Goal: Task Accomplishment & Management: Manage account settings

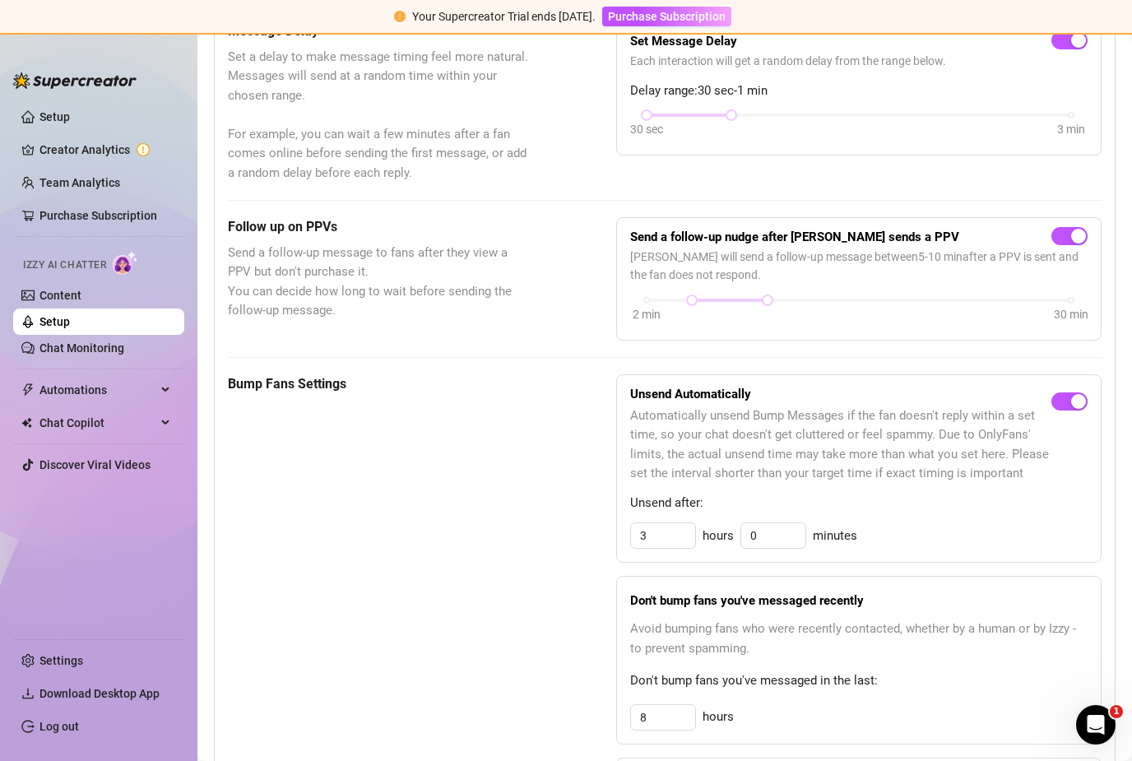
scroll to position [519, 0]
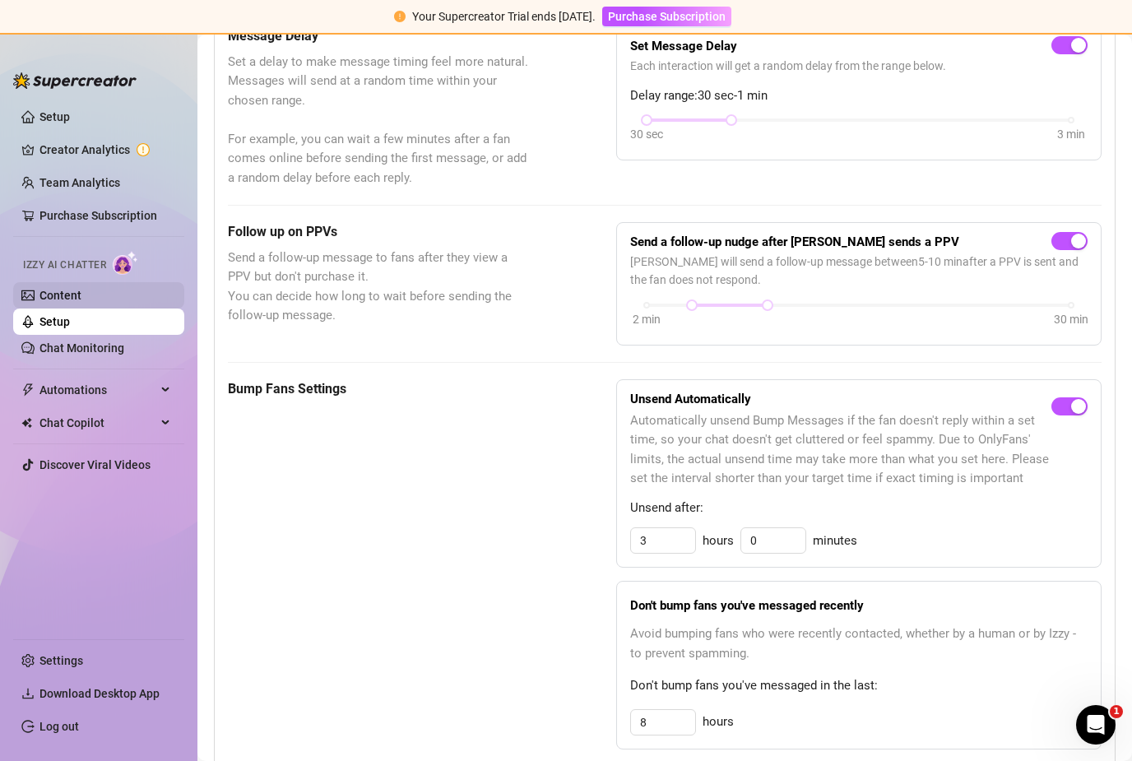
click at [39, 293] on link "Content" at bounding box center [60, 295] width 42 height 13
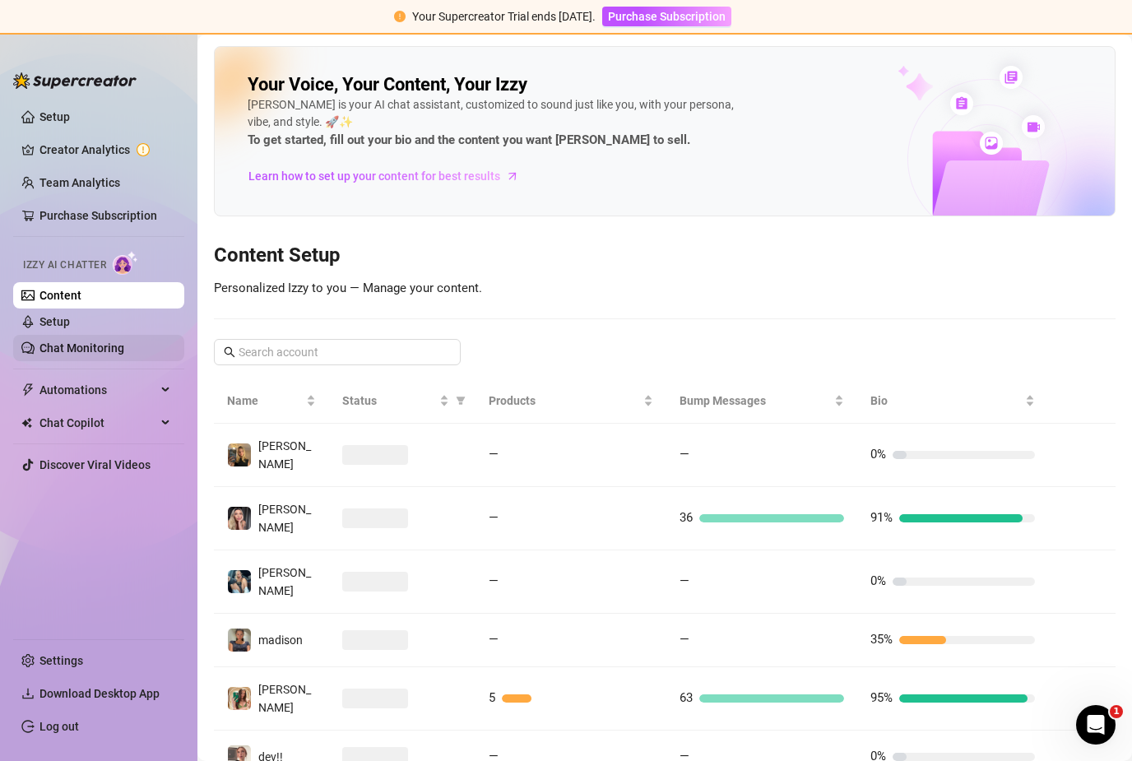
click at [53, 350] on link "Chat Monitoring" at bounding box center [81, 347] width 85 height 13
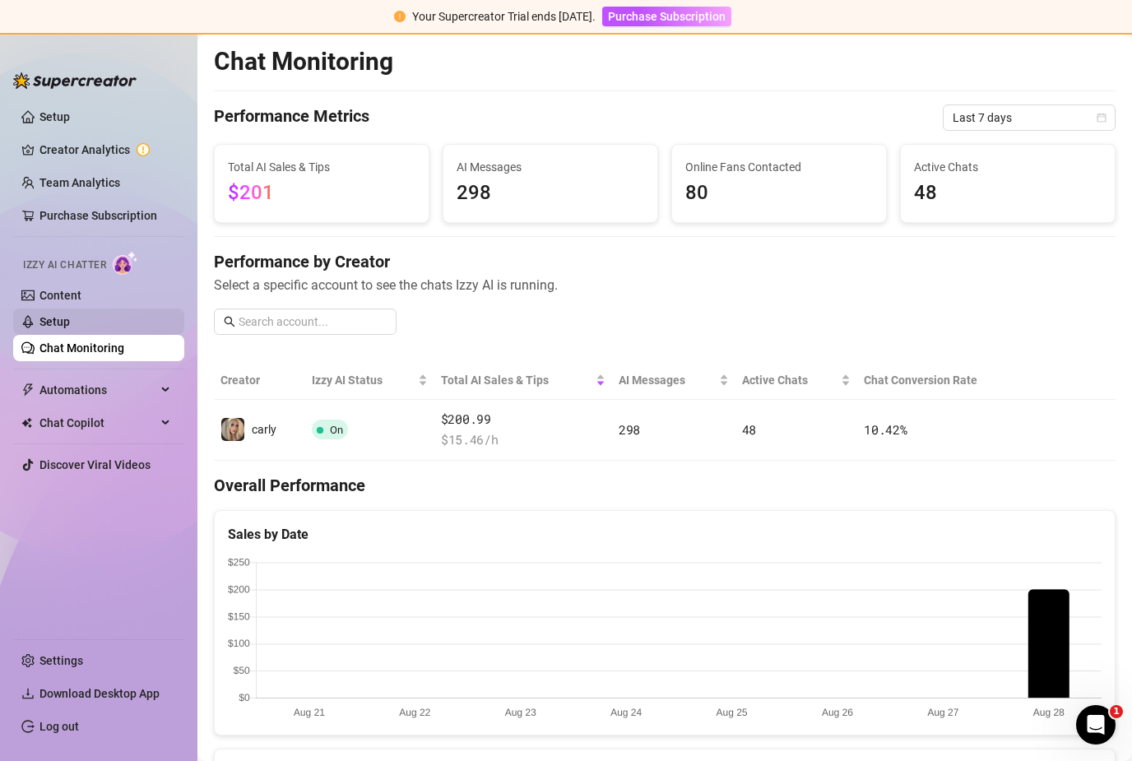
click at [52, 317] on link "Setup" at bounding box center [54, 321] width 30 height 13
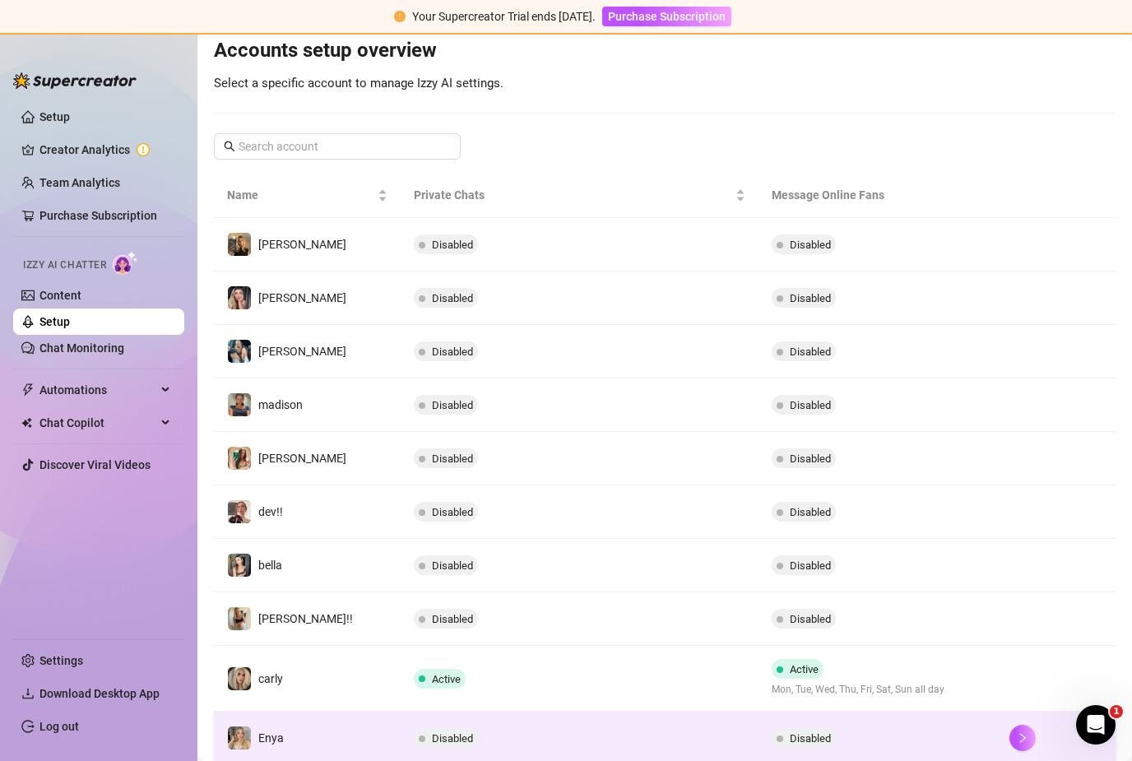
scroll to position [176, 0]
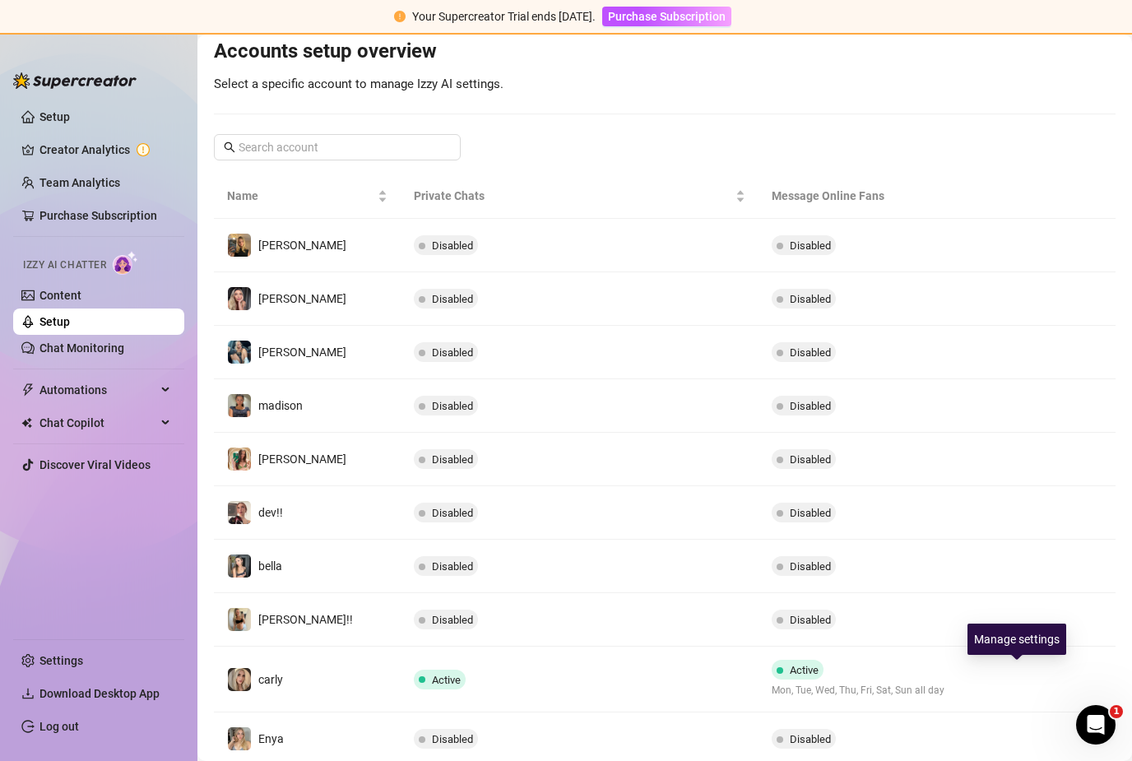
click at [1017, 674] on icon "right" at bounding box center [1023, 680] width 12 height 12
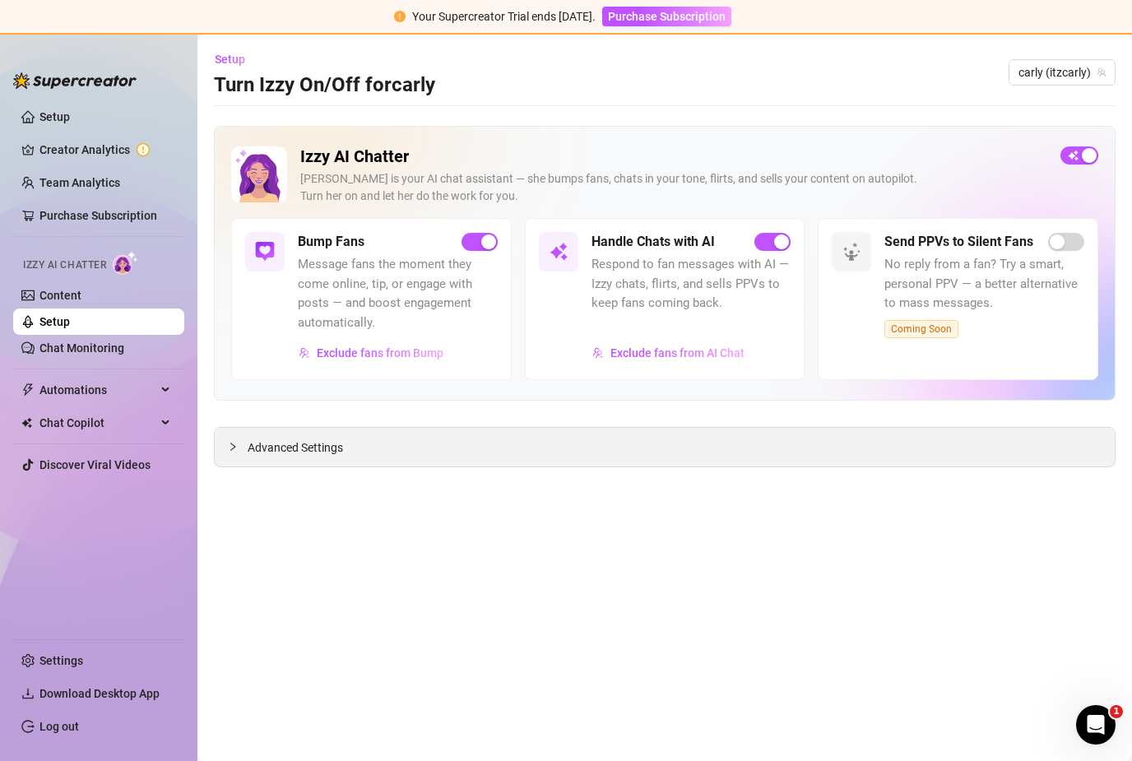
click at [321, 439] on span "Advanced Settings" at bounding box center [295, 448] width 95 height 18
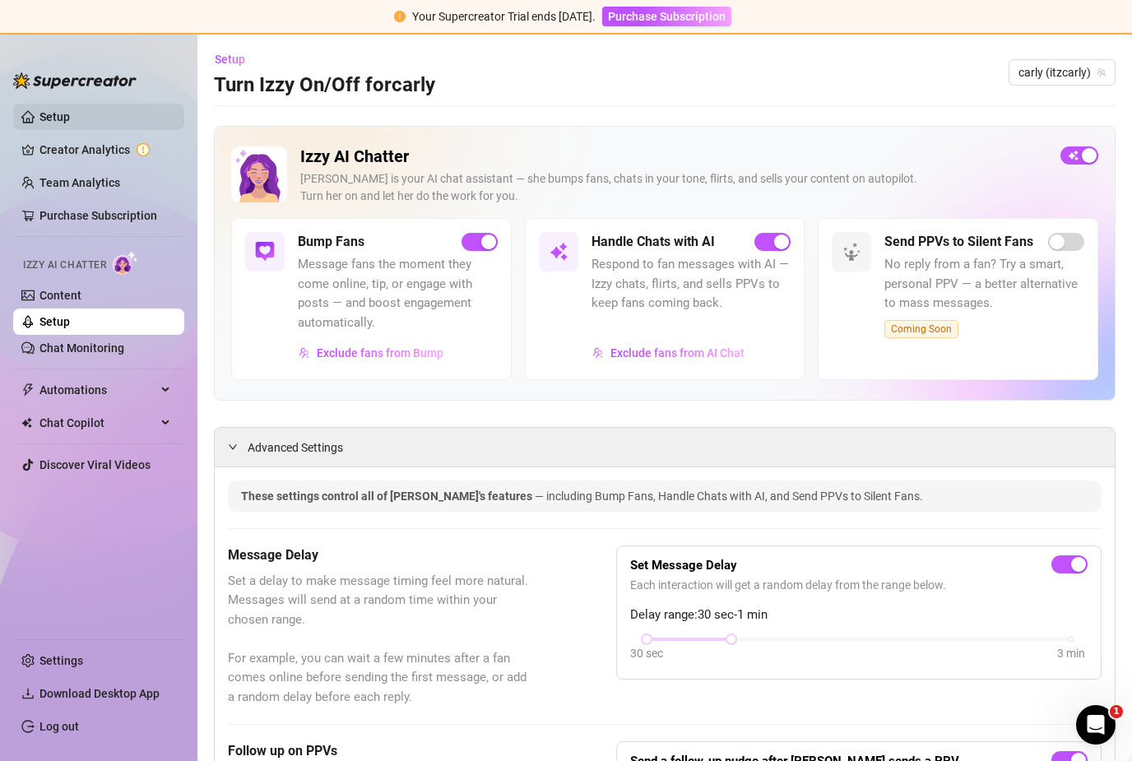
click at [70, 118] on link "Setup" at bounding box center [54, 116] width 30 height 13
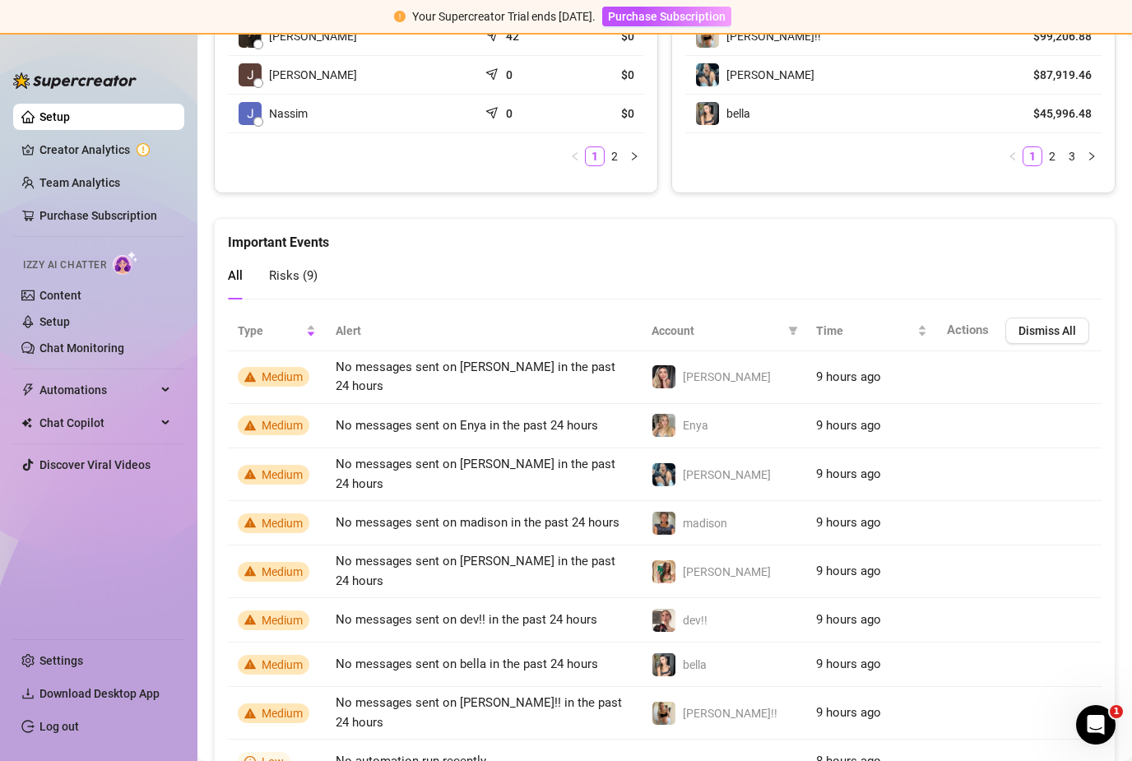
scroll to position [937, 0]
click at [82, 390] on span "Automations" at bounding box center [97, 390] width 117 height 26
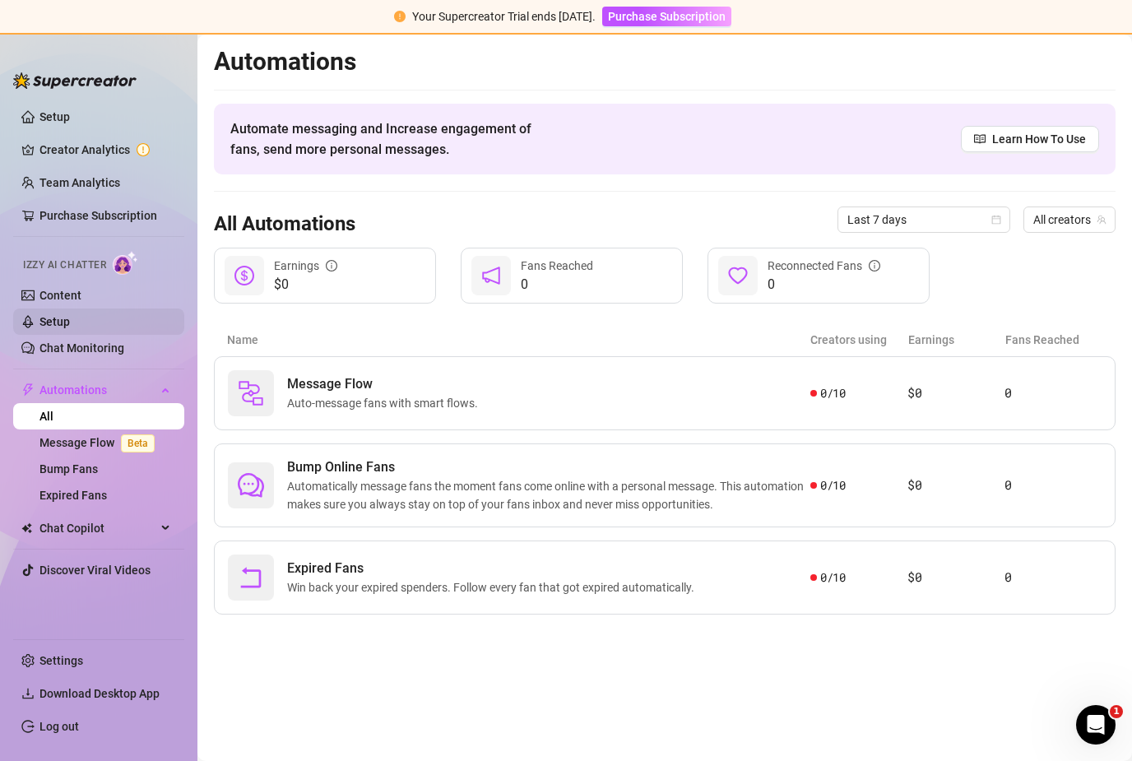
click at [53, 323] on link "Setup" at bounding box center [54, 321] width 30 height 13
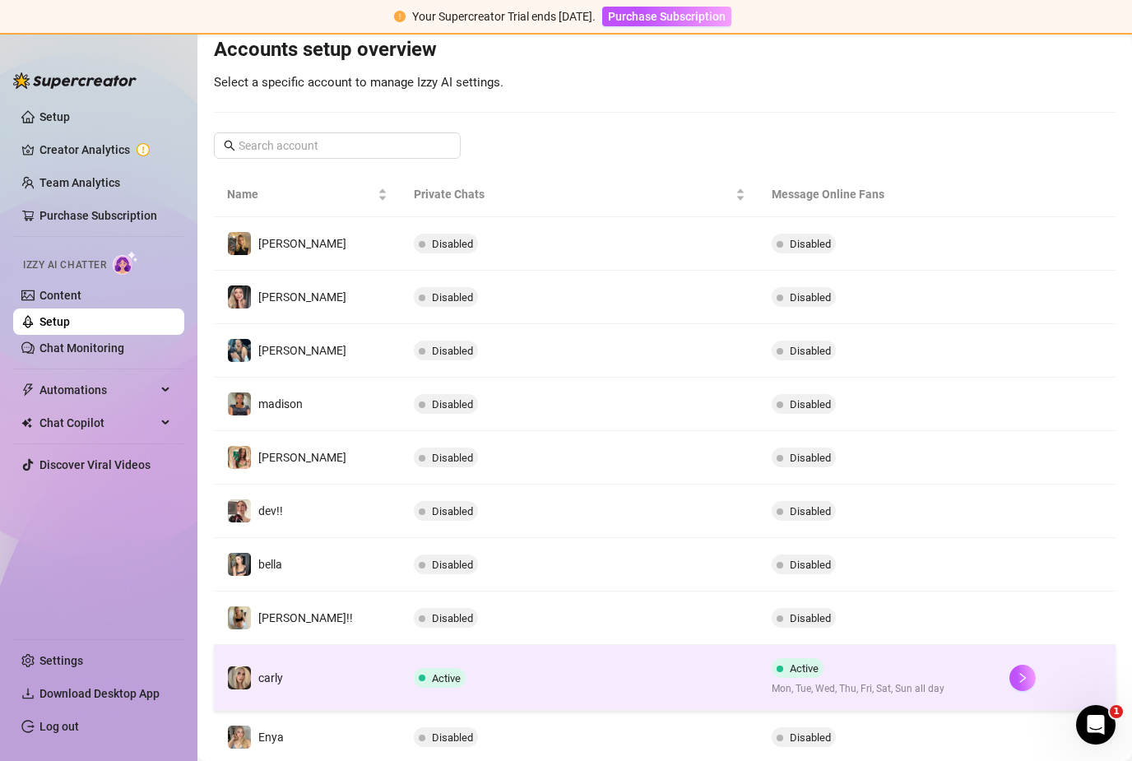
scroll to position [176, 0]
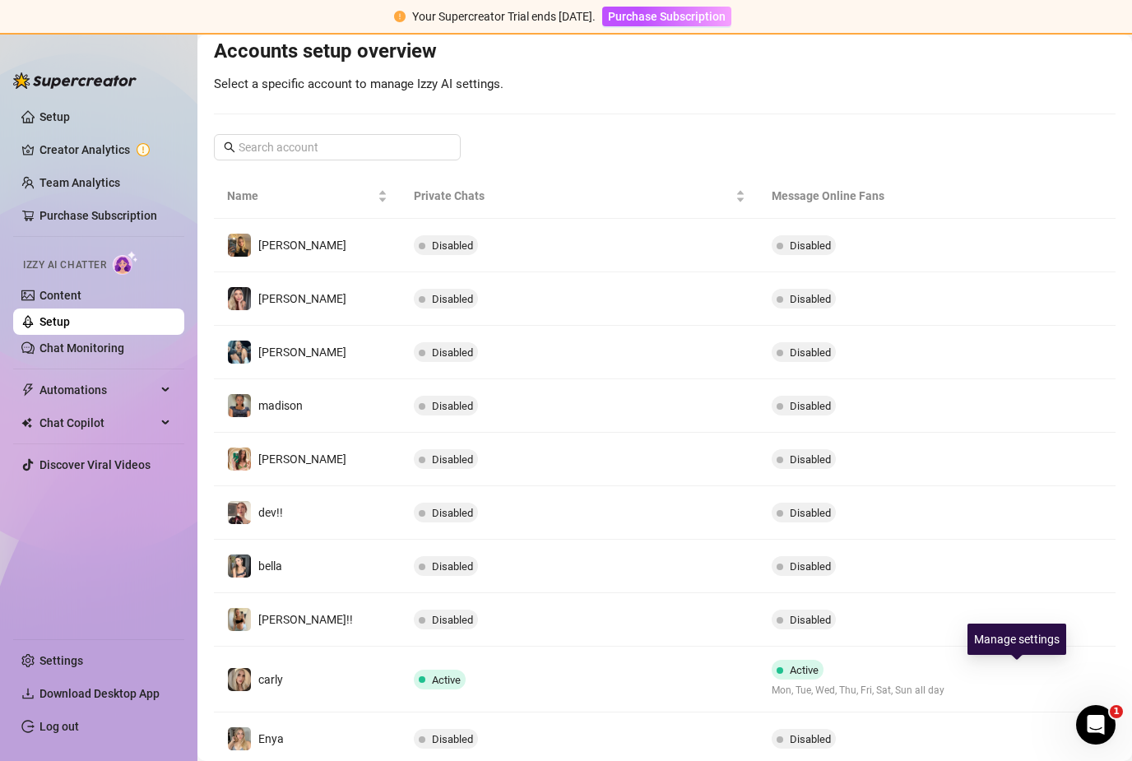
click at [1023, 666] on button "button" at bounding box center [1022, 679] width 26 height 26
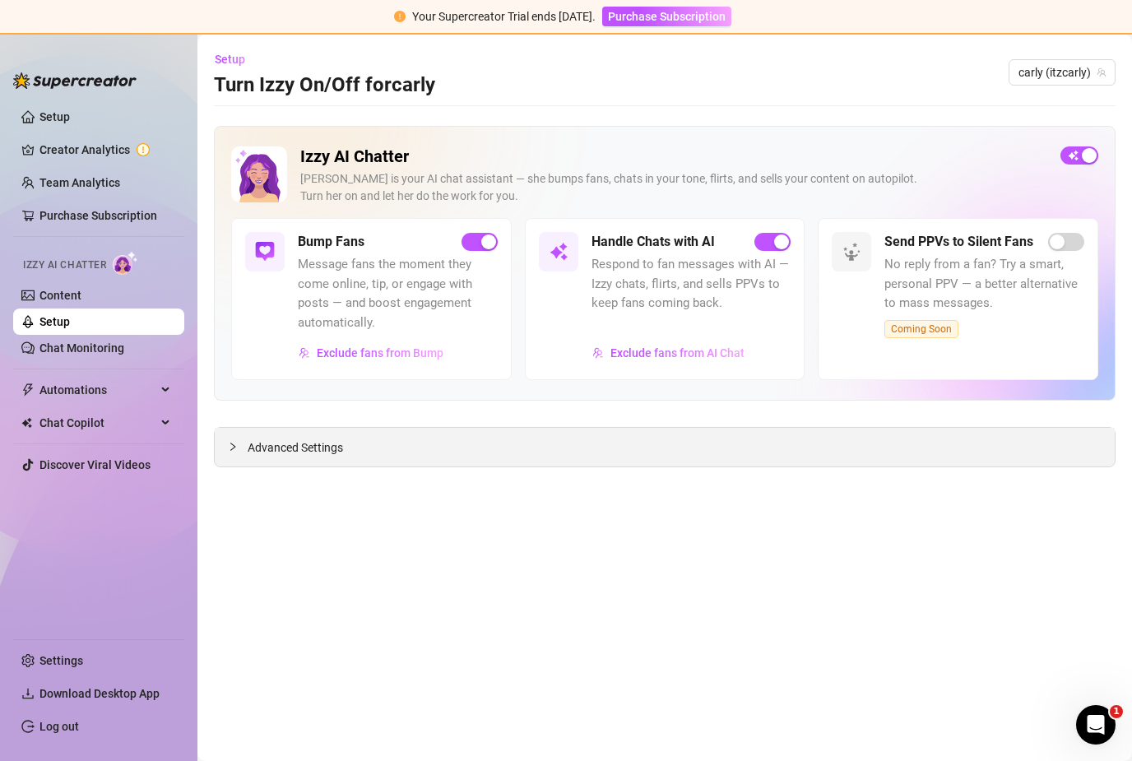
click at [295, 459] on div "Advanced Settings" at bounding box center [665, 447] width 900 height 39
click at [292, 457] on div "Advanced Settings" at bounding box center [665, 447] width 900 height 39
click at [230, 447] on icon "collapsed" at bounding box center [233, 447] width 10 height 10
